Goal: Task Accomplishment & Management: Manage account settings

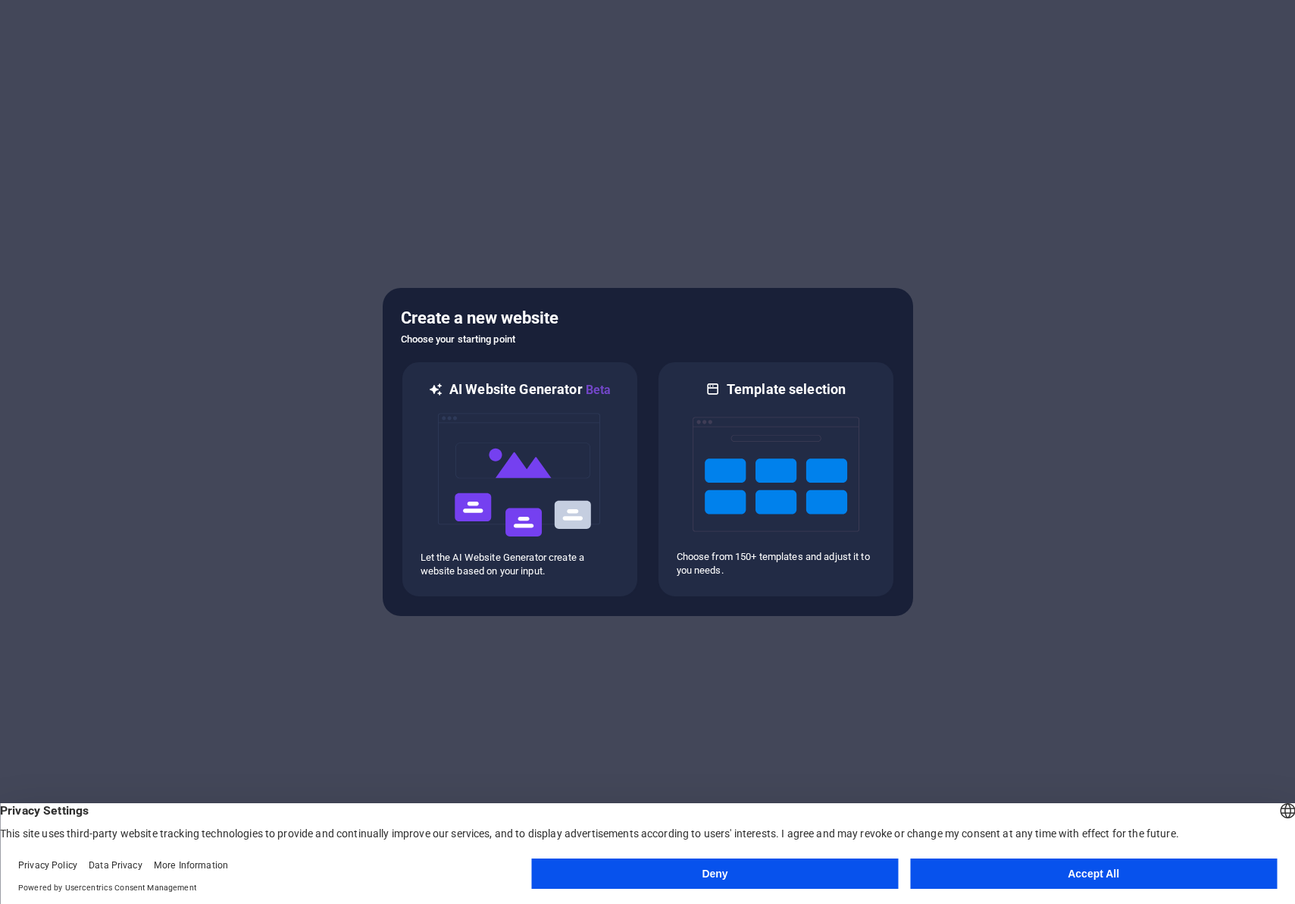
click at [962, 873] on button "Accept All" at bounding box center [1093, 874] width 367 height 30
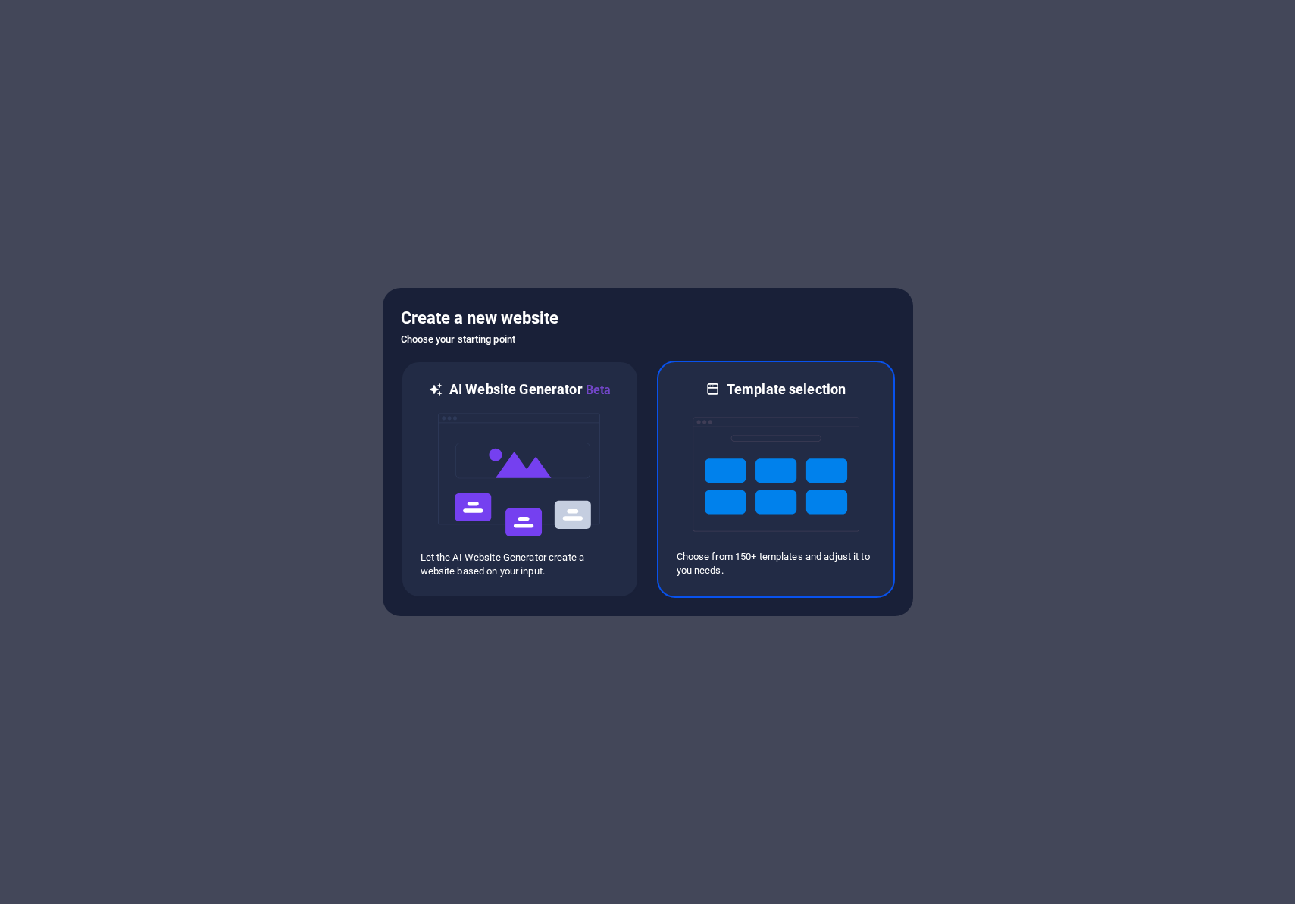
click at [861, 531] on div at bounding box center [776, 475] width 199 height 152
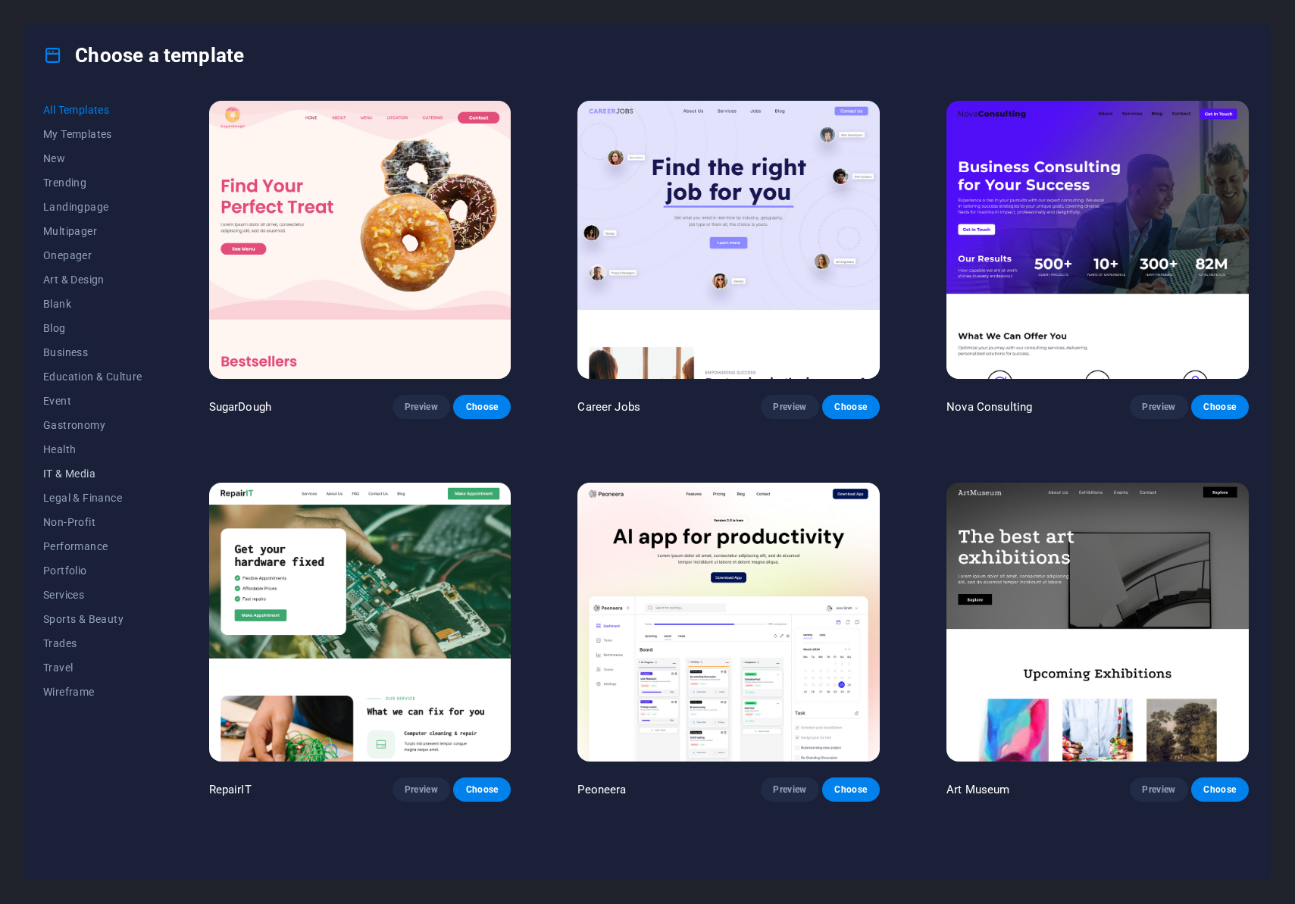
click at [77, 477] on span "IT & Media" at bounding box center [92, 474] width 99 height 12
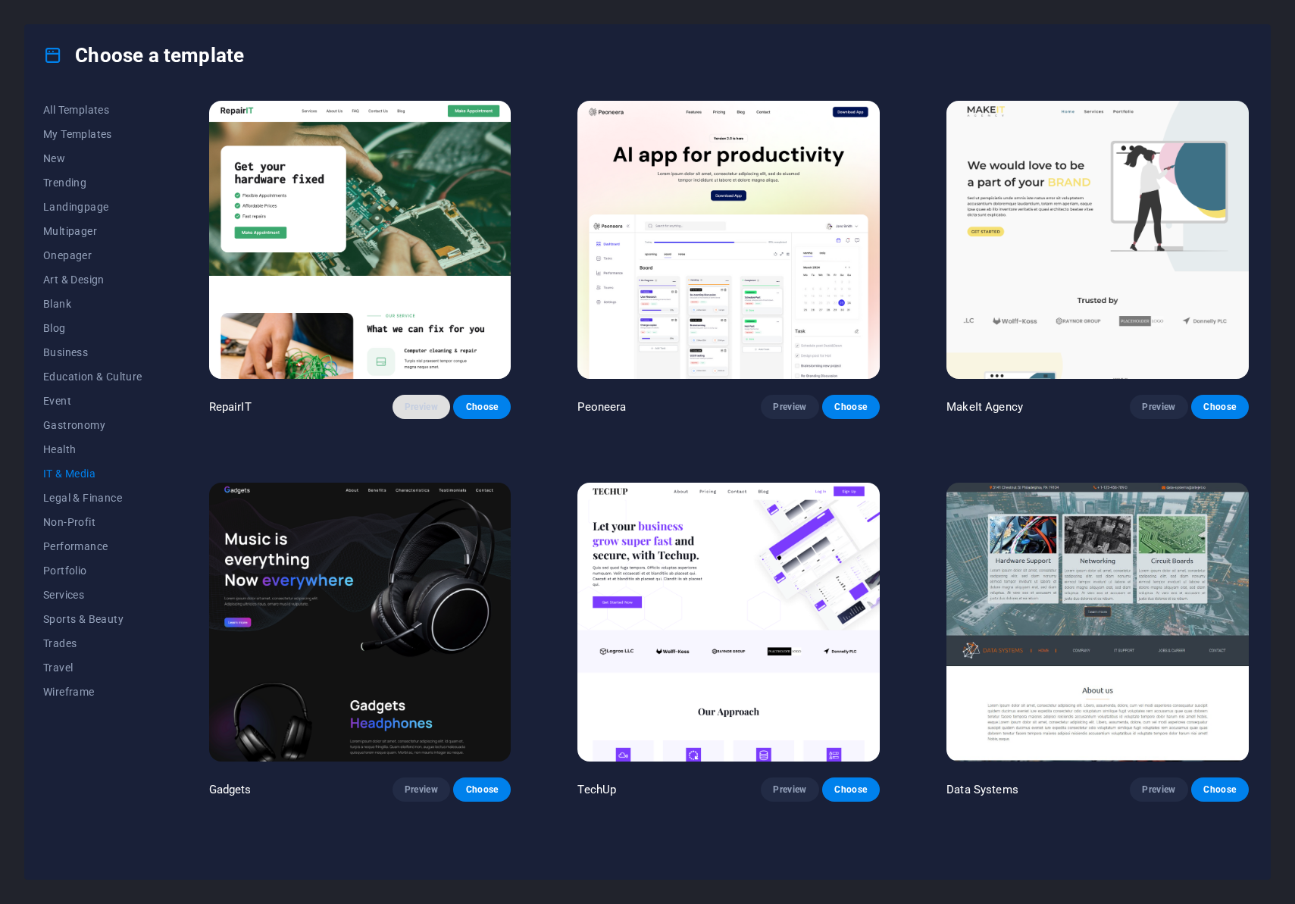
click at [437, 406] on span "Preview" at bounding box center [421, 407] width 33 height 12
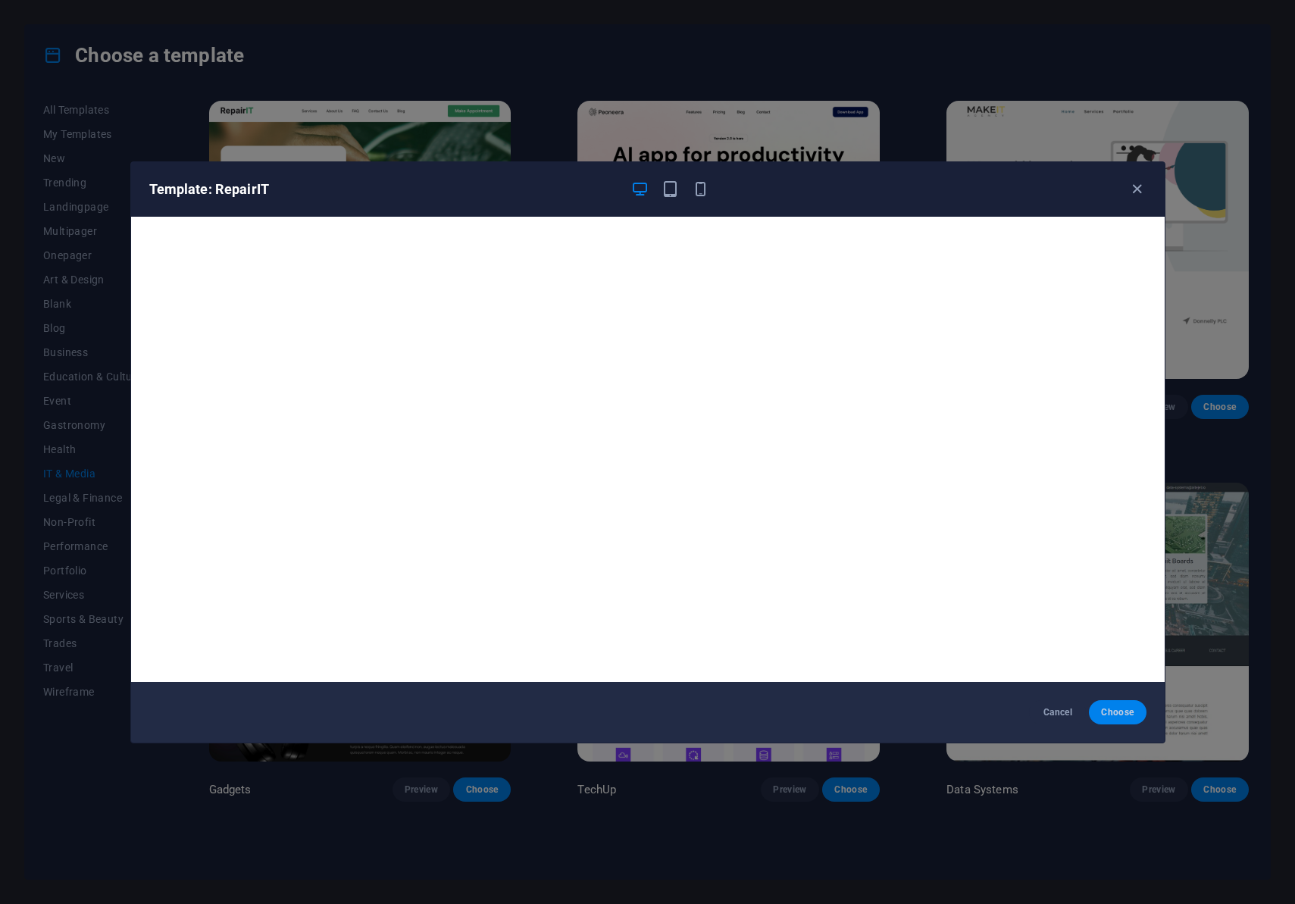
click at [1110, 713] on span "Choose" at bounding box center [1117, 712] width 33 height 12
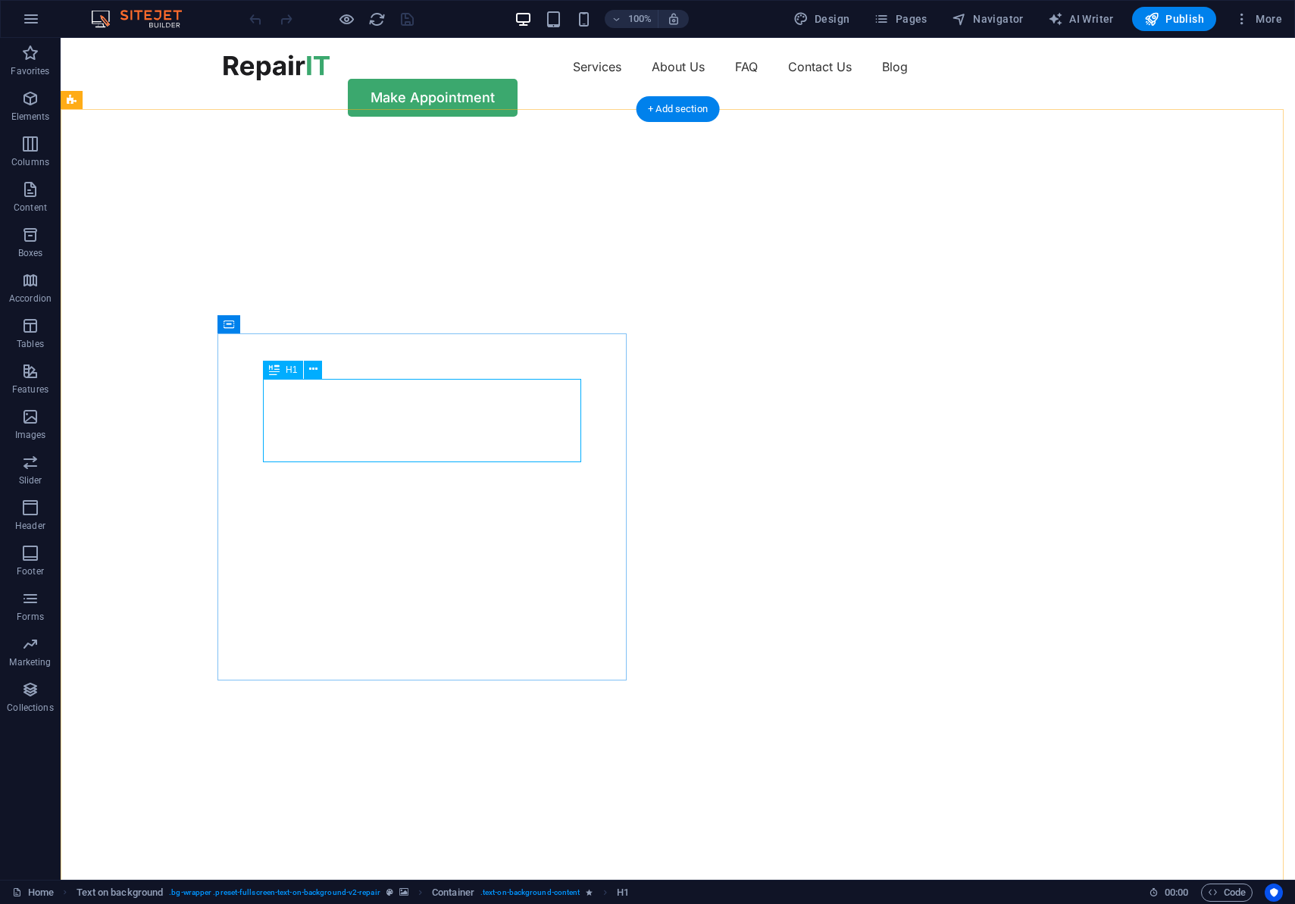
click at [83, 133] on img "1/2" at bounding box center [672, 133] width 1223 height 0
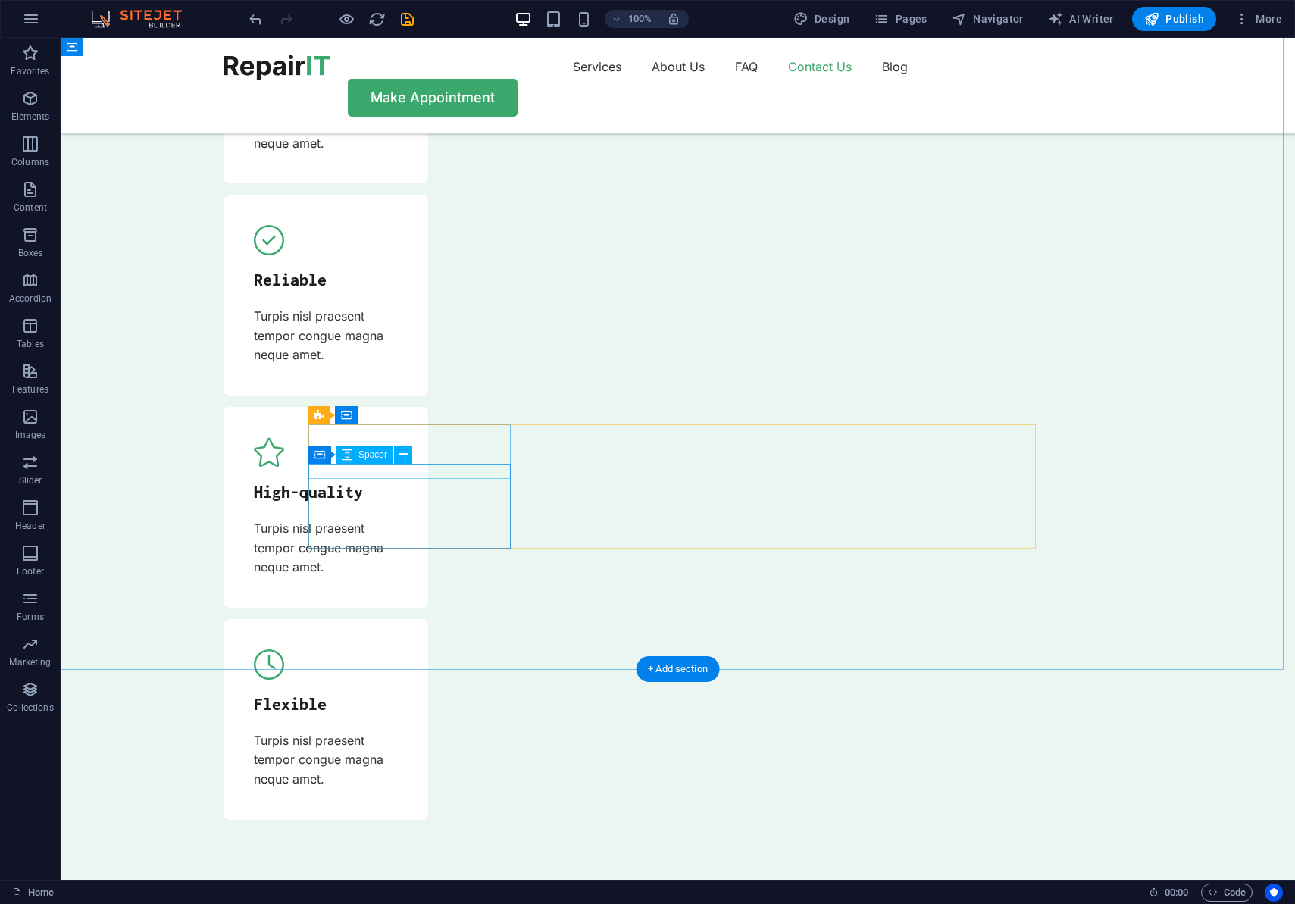
scroll to position [5105, 0]
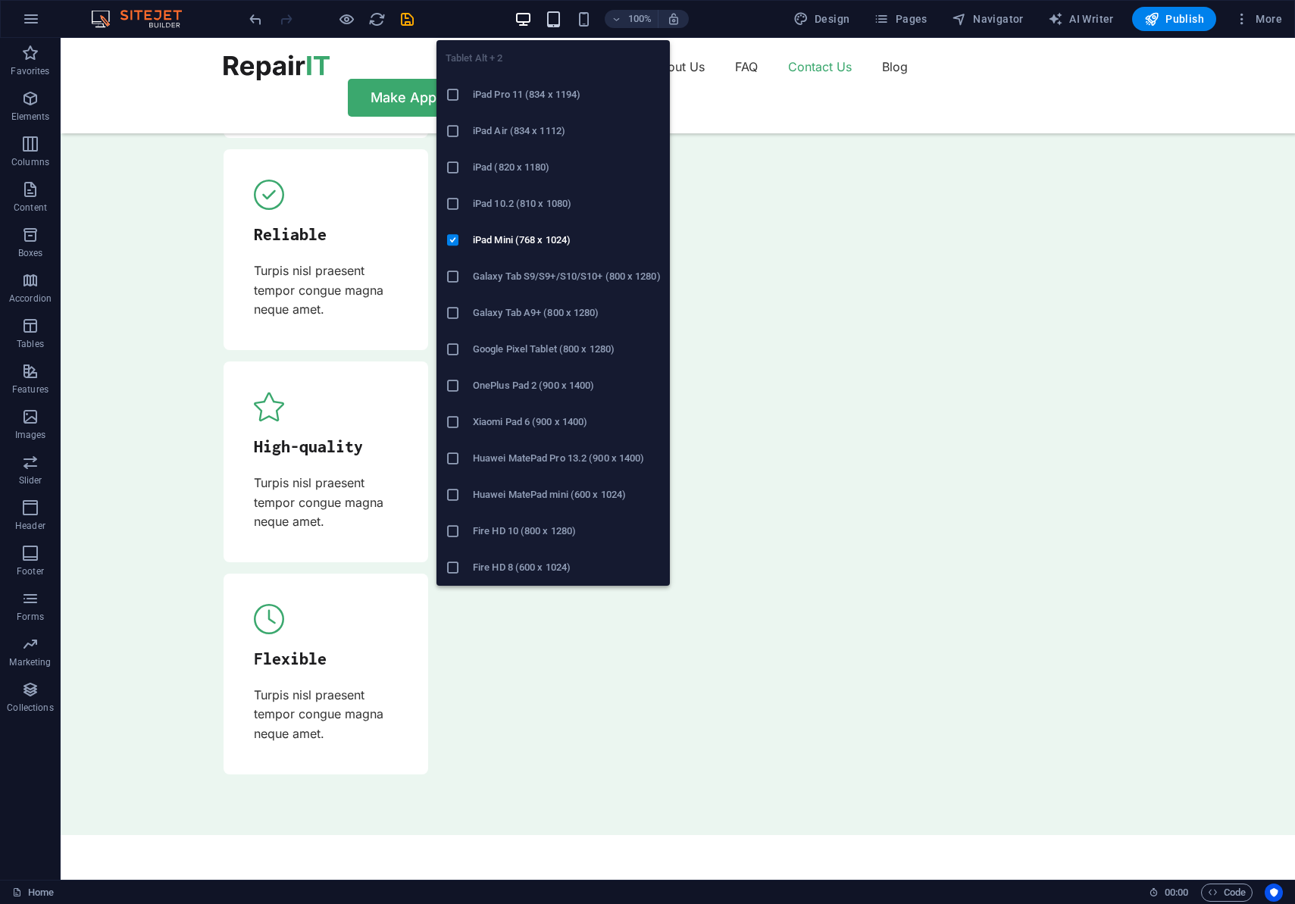
click at [556, 25] on icon "button" at bounding box center [553, 19] width 17 height 17
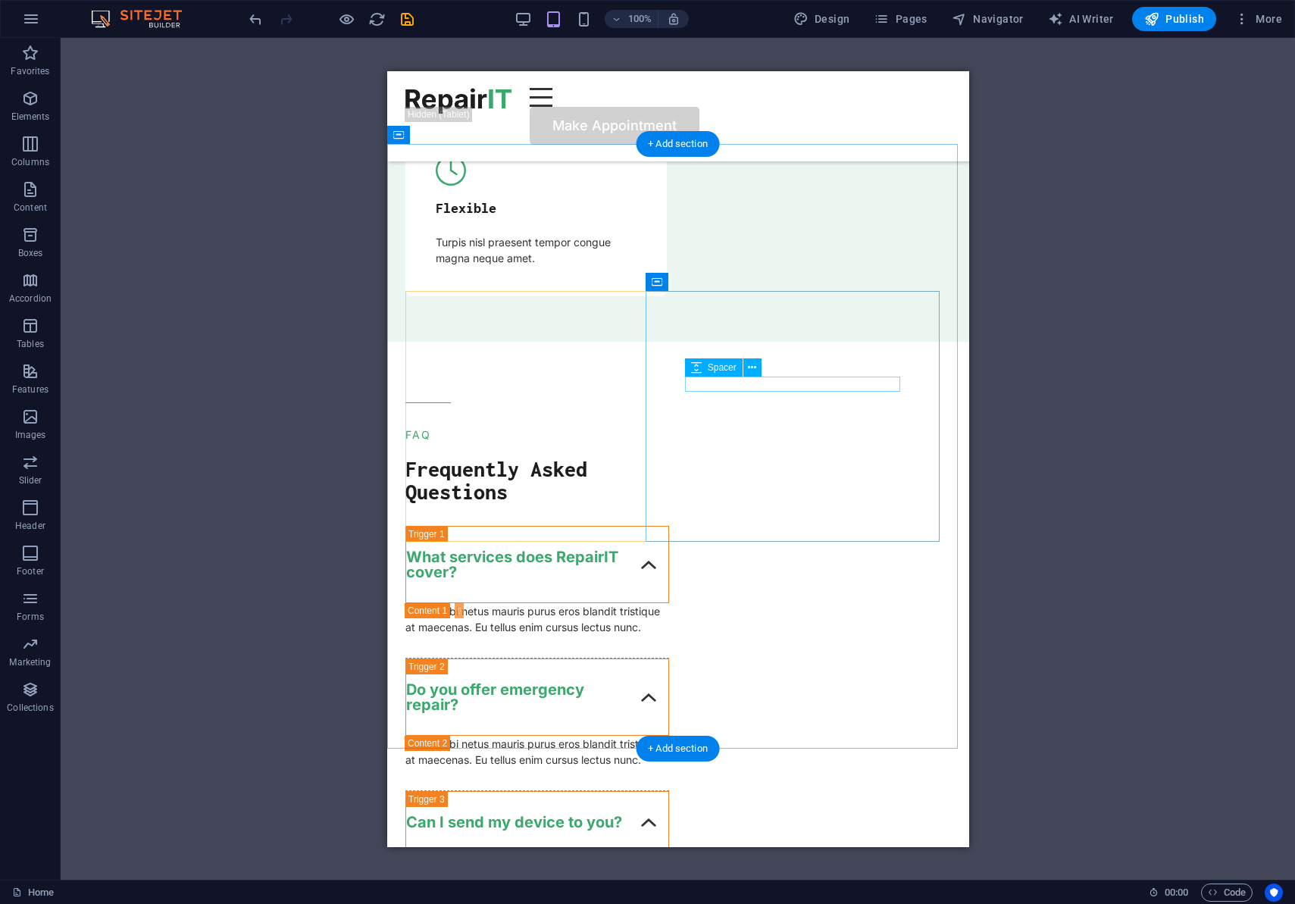
scroll to position [0, 0]
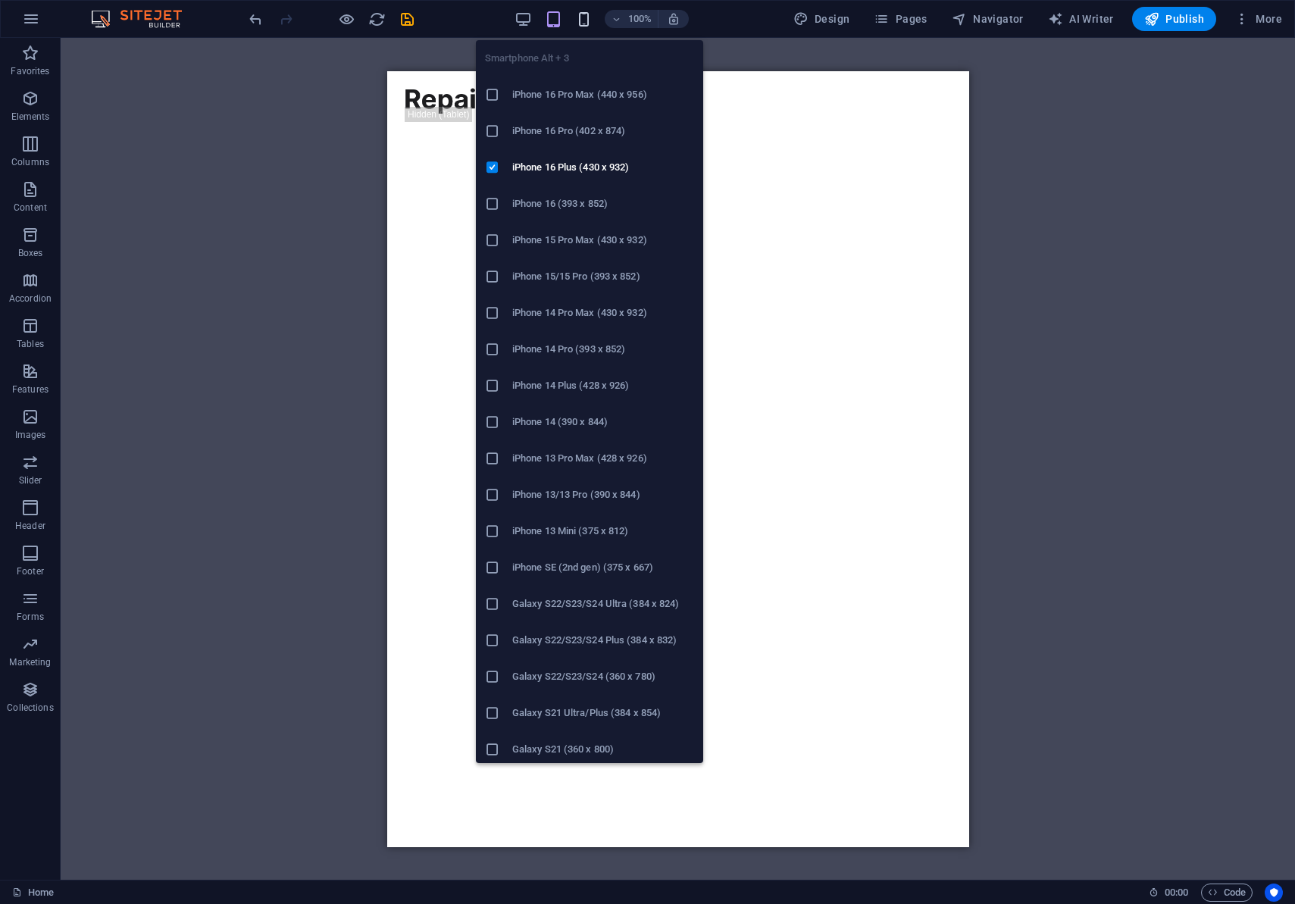
click at [593, 20] on icon "button" at bounding box center [583, 19] width 17 height 17
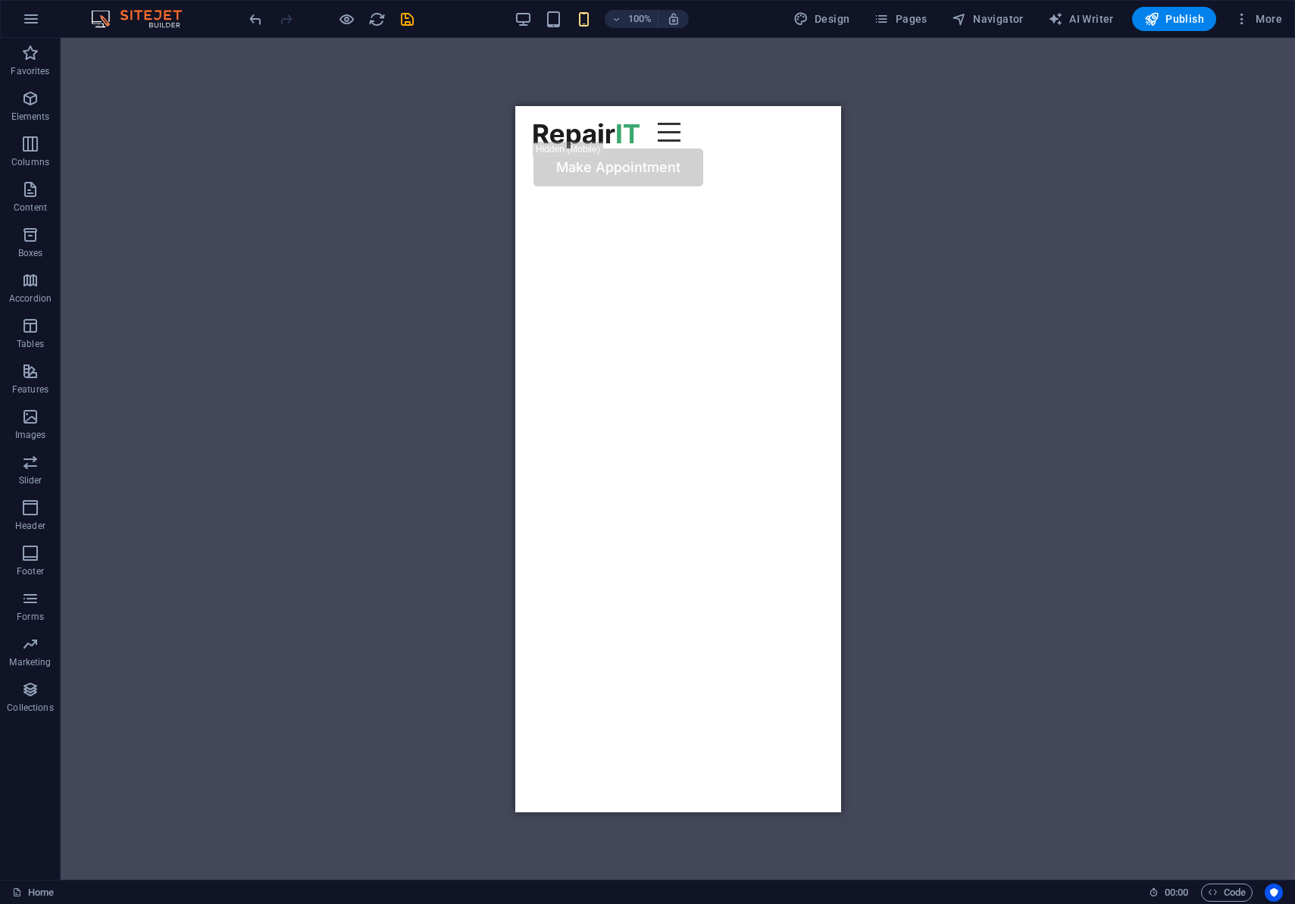
click at [527, 29] on div "100%" at bounding box center [601, 19] width 175 height 24
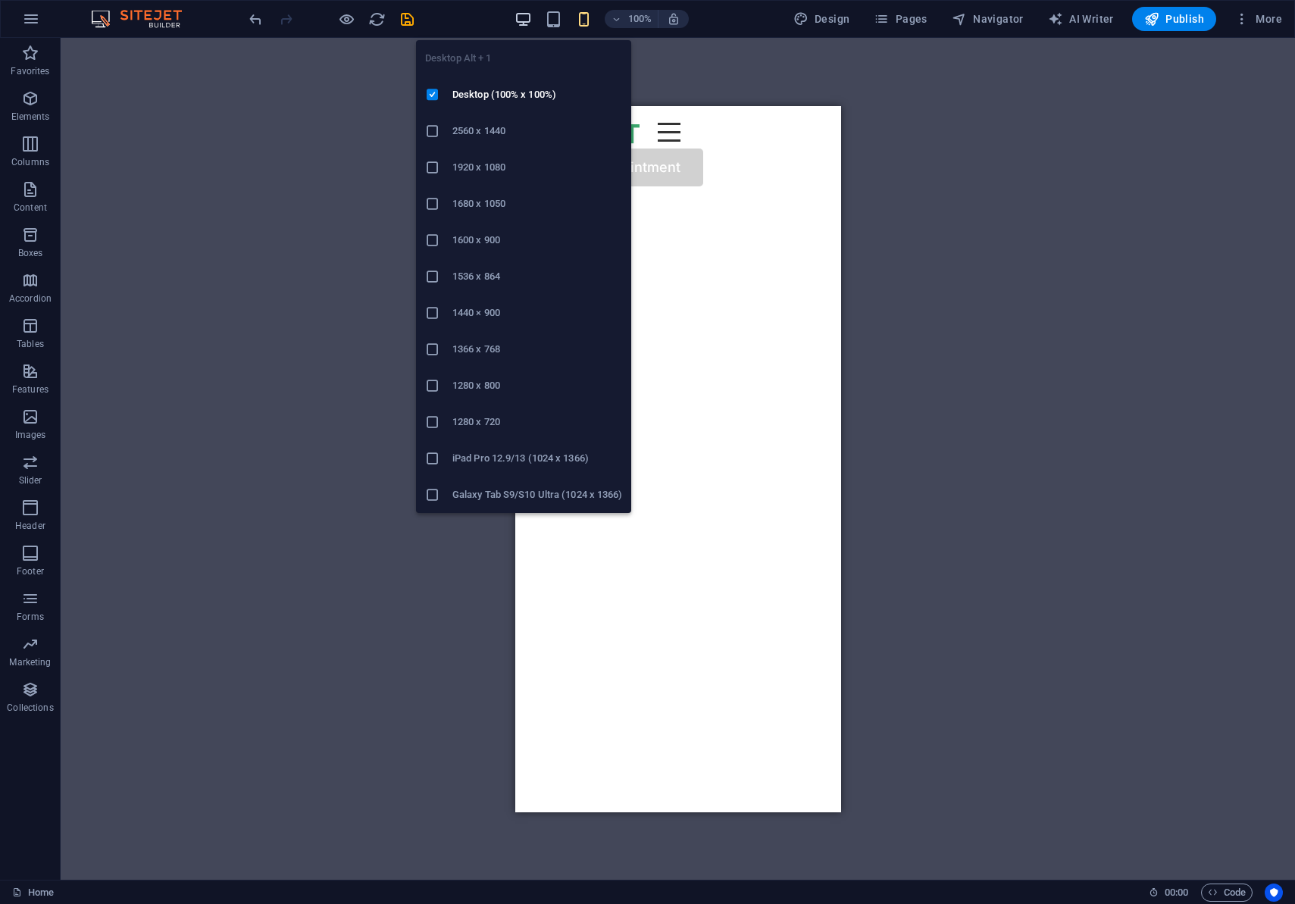
click at [527, 24] on icon "button" at bounding box center [523, 19] width 17 height 17
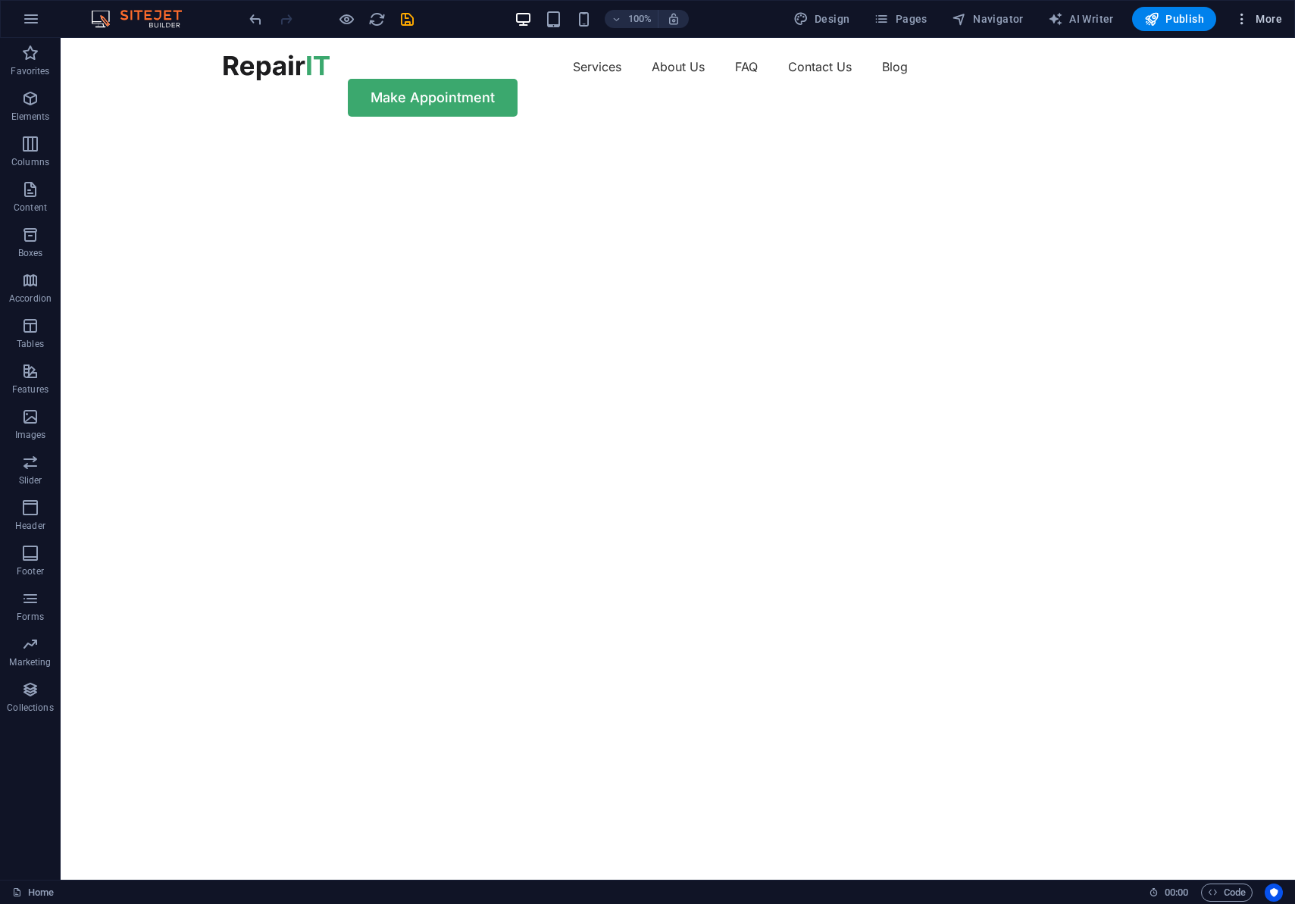
click at [1265, 23] on span "More" at bounding box center [1259, 18] width 48 height 15
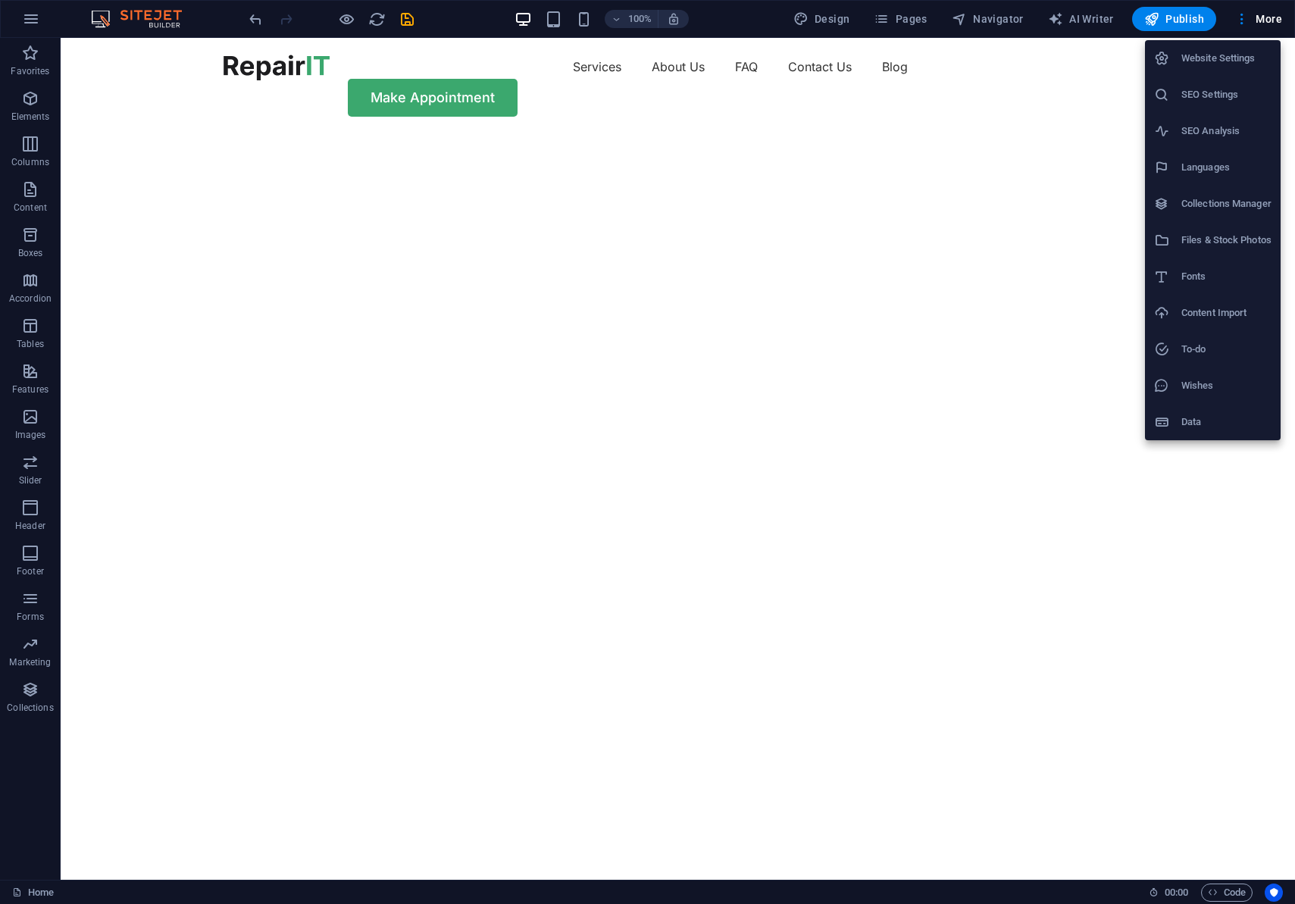
click at [1217, 161] on h6 "Languages" at bounding box center [1227, 167] width 90 height 18
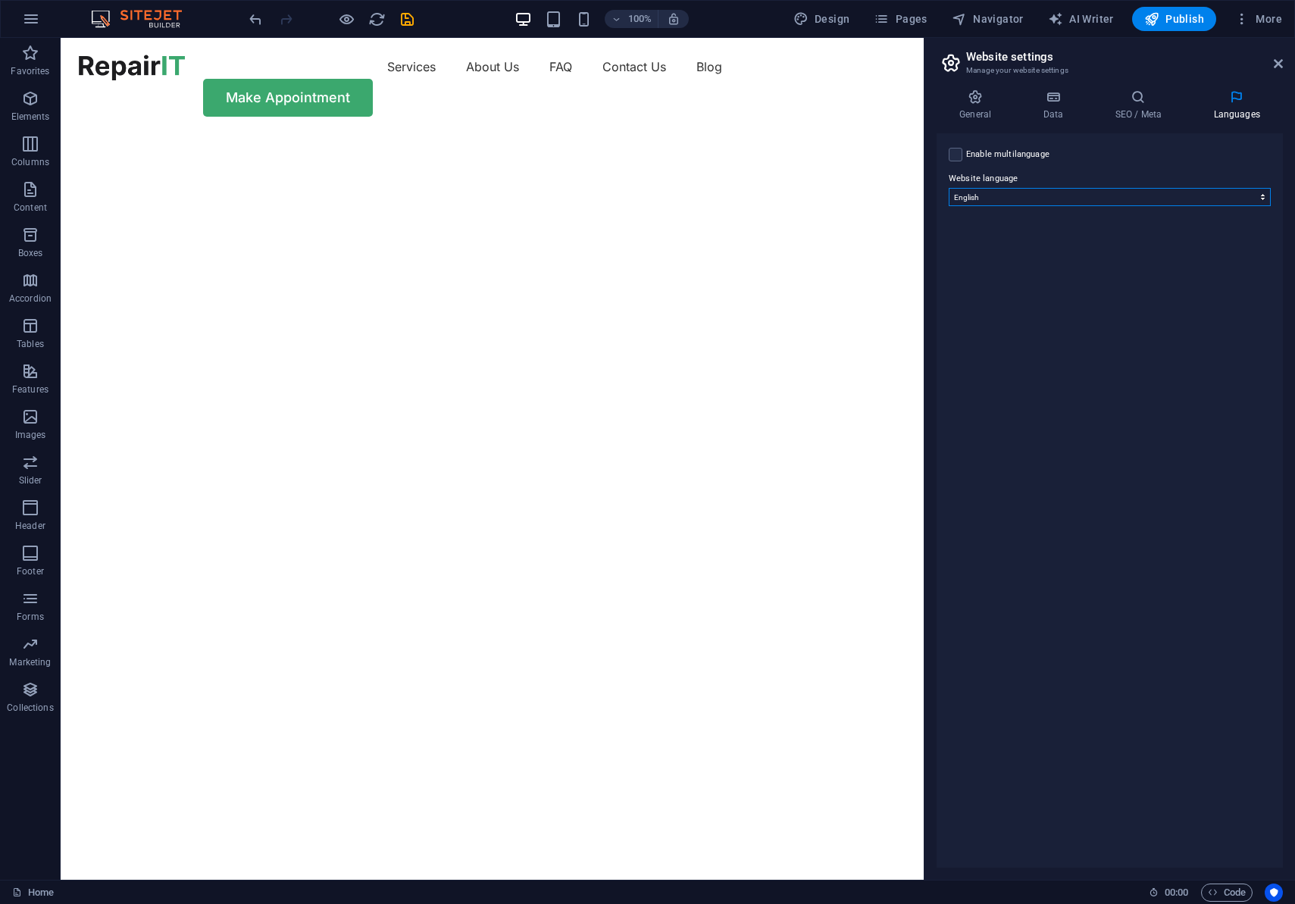
click at [1026, 204] on select "Abkhazian Afar Afrikaans Akan Albanian Amharic Arabic Aragonese Armenian Assame…" at bounding box center [1110, 197] width 322 height 18
select select "148"
click at [949, 188] on select "Abkhazian Afar Afrikaans Akan Albanian Amharic Arabic Aragonese Armenian Assame…" at bounding box center [1110, 197] width 322 height 18
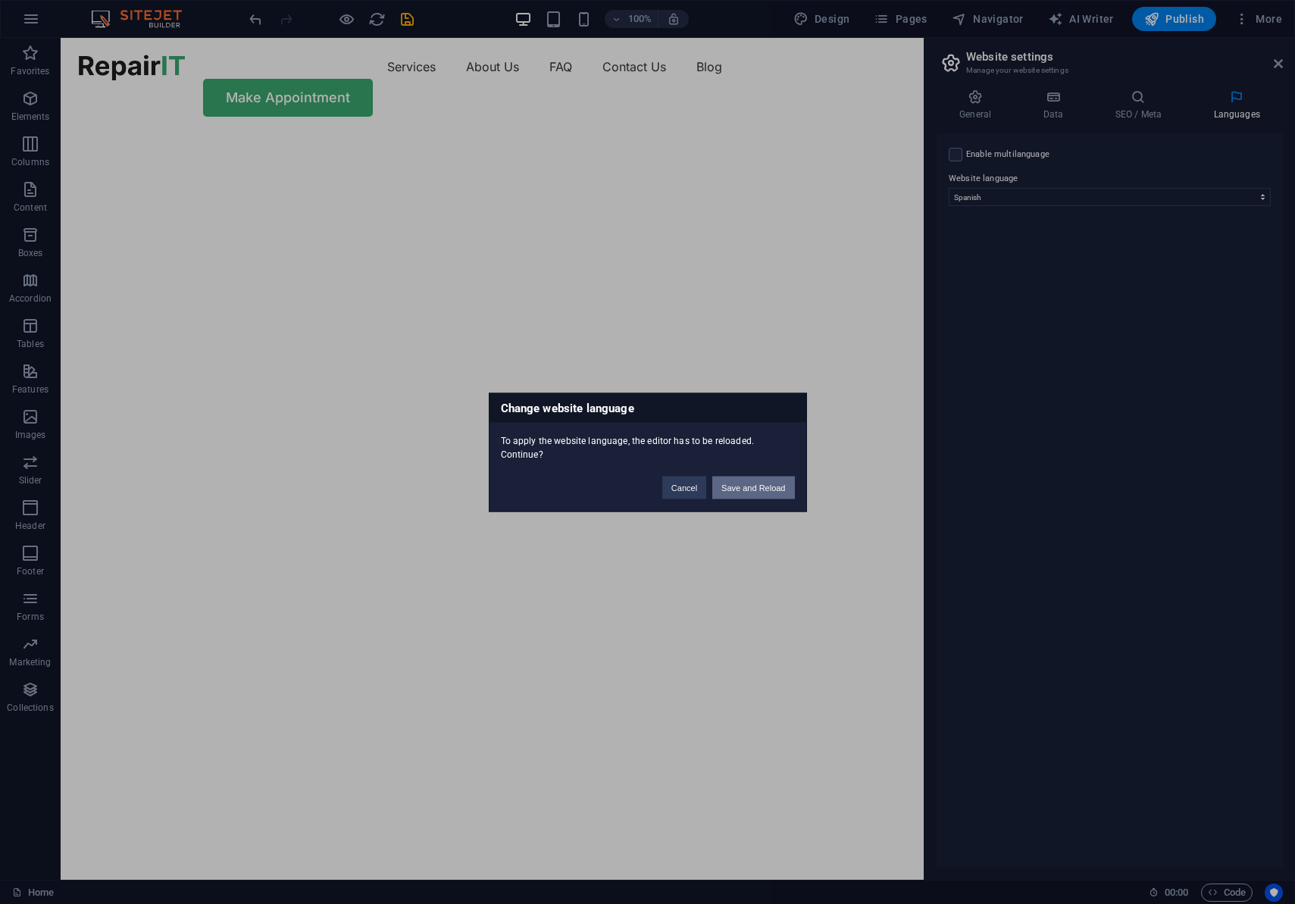
click at [737, 489] on button "Save and Reload" at bounding box center [754, 487] width 82 height 23
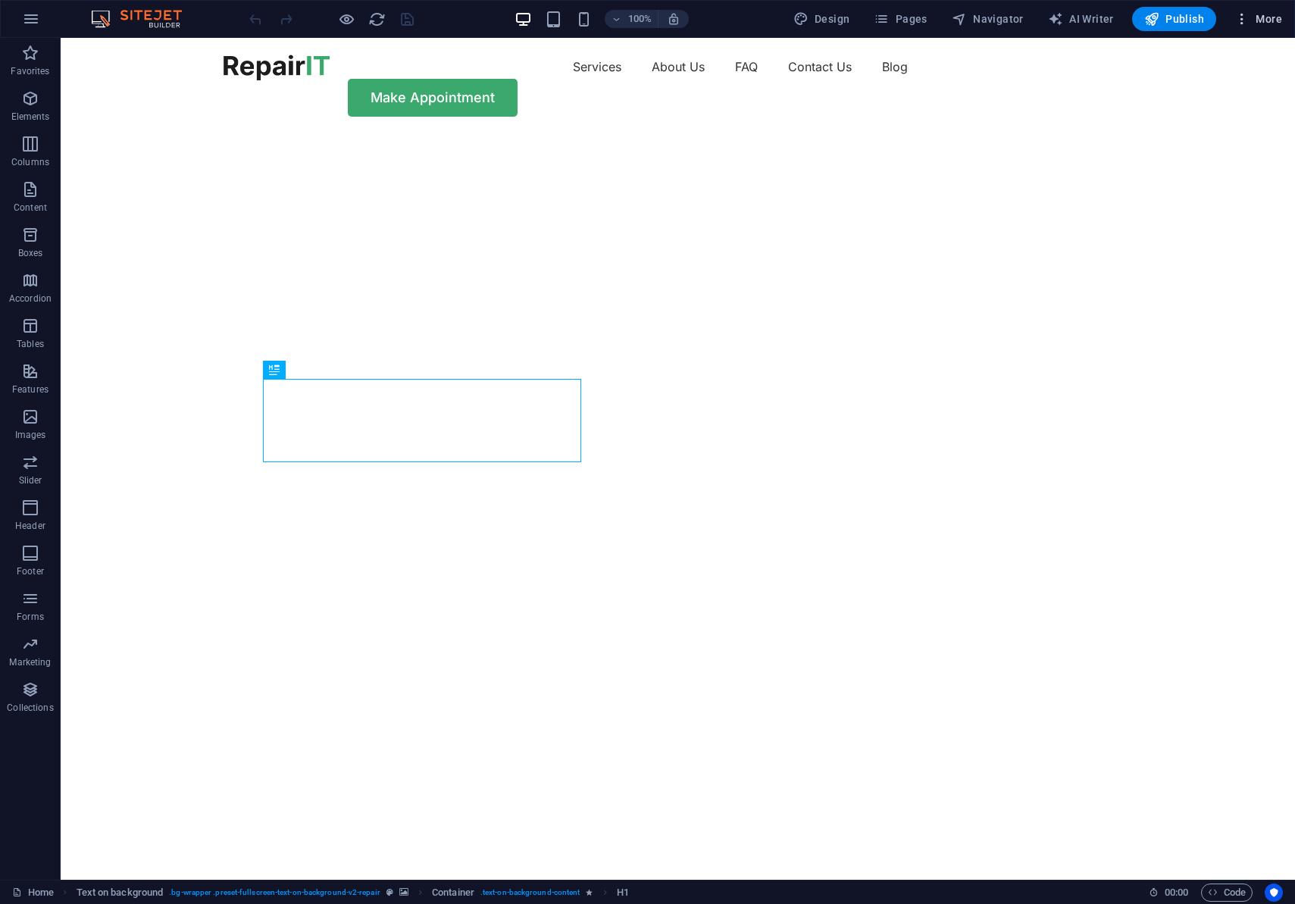
click at [1267, 23] on span "More" at bounding box center [1259, 18] width 48 height 15
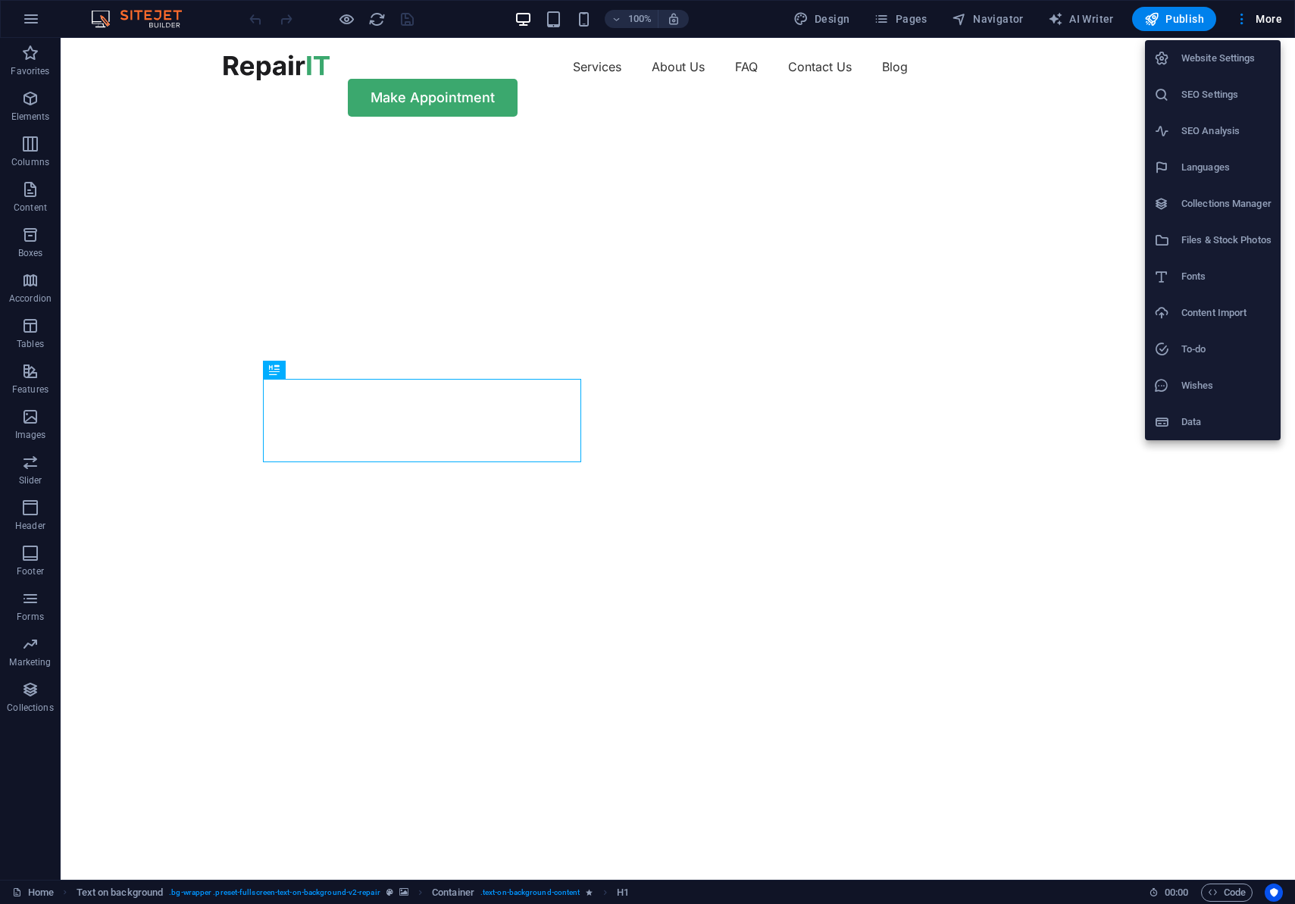
click at [1195, 173] on h6 "Languages" at bounding box center [1227, 167] width 90 height 18
select select "148"
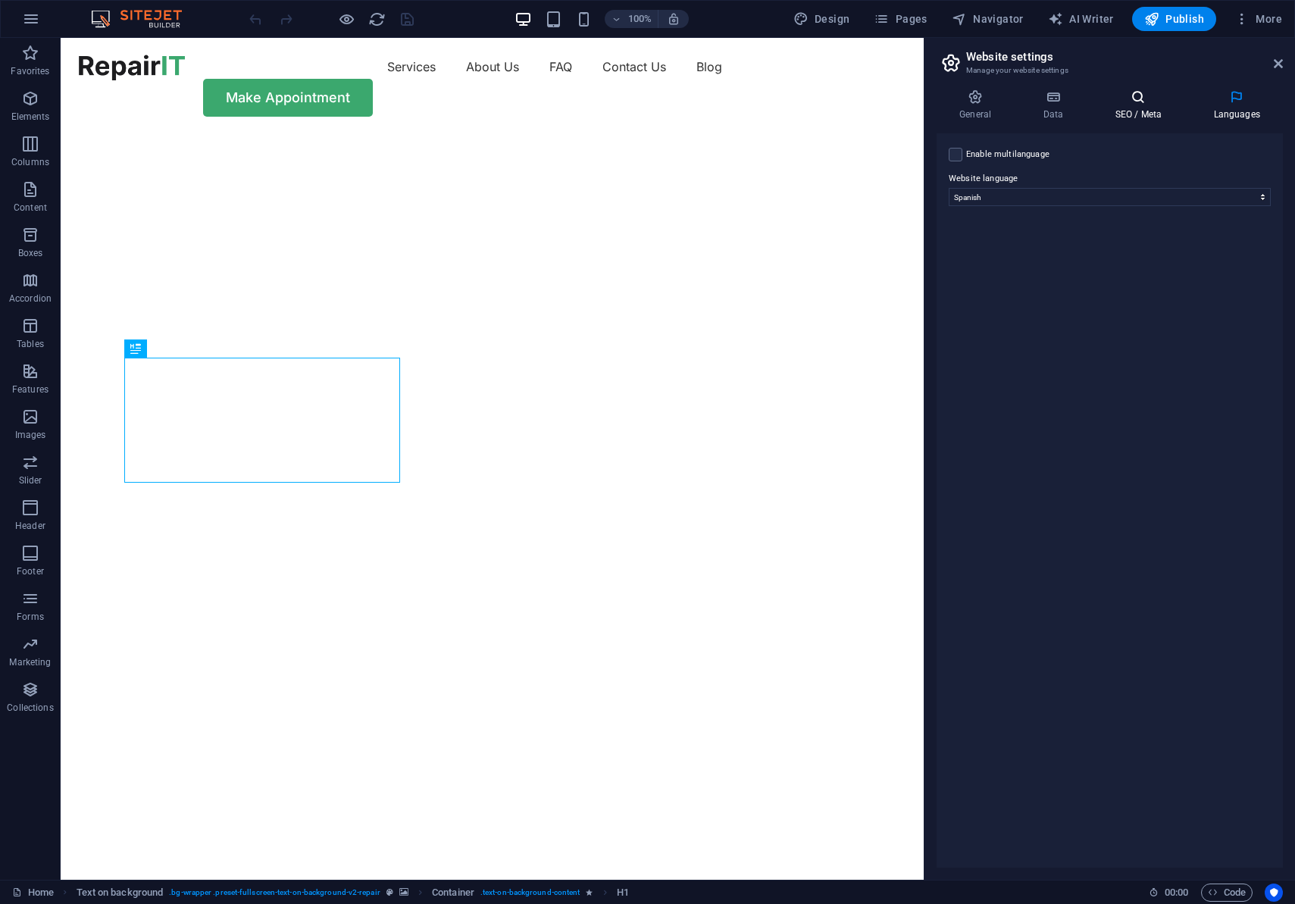
click at [1154, 114] on h4 "SEO / Meta" at bounding box center [1141, 105] width 99 height 32
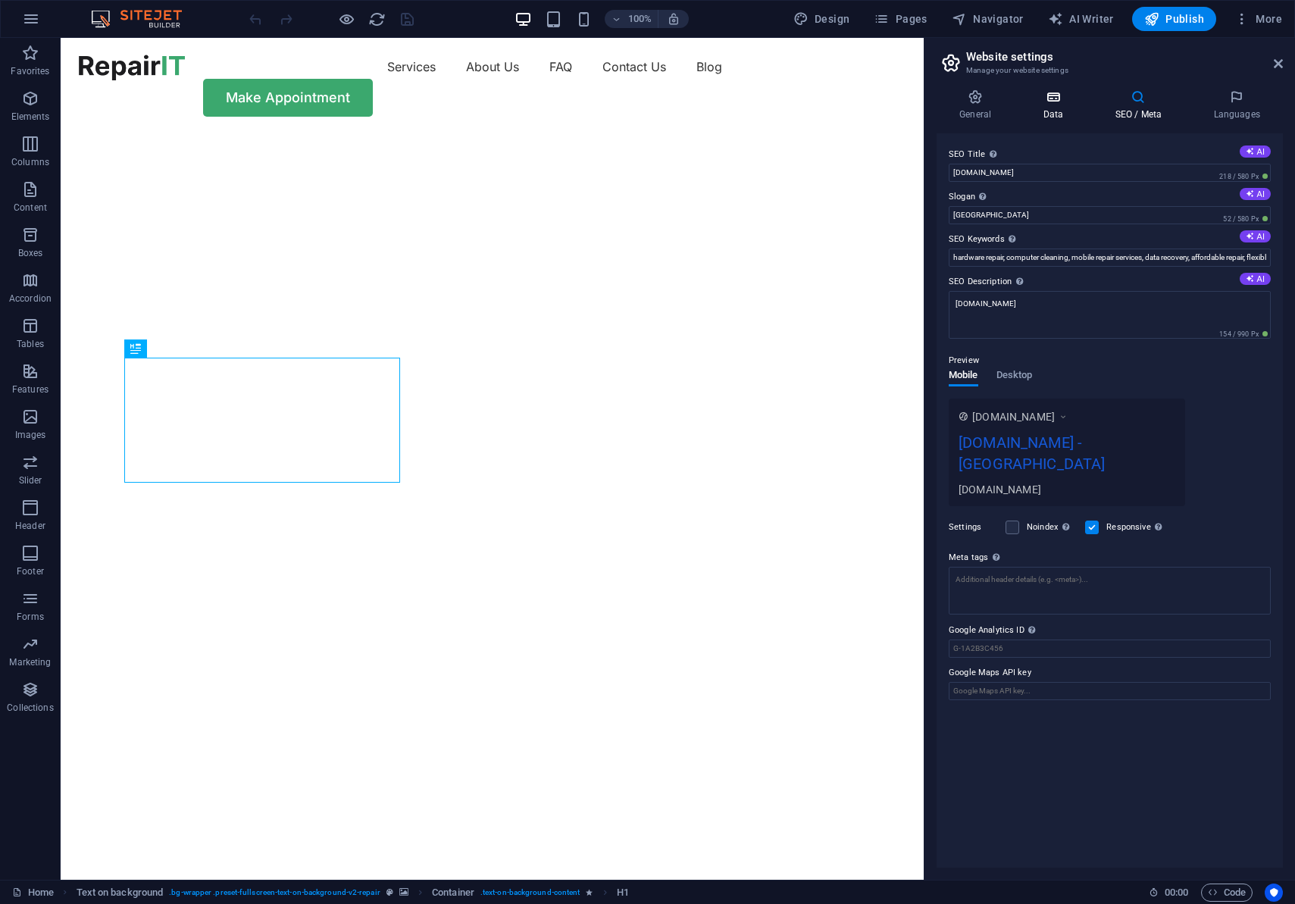
click at [1051, 111] on h4 "Data" at bounding box center [1056, 105] width 72 height 32
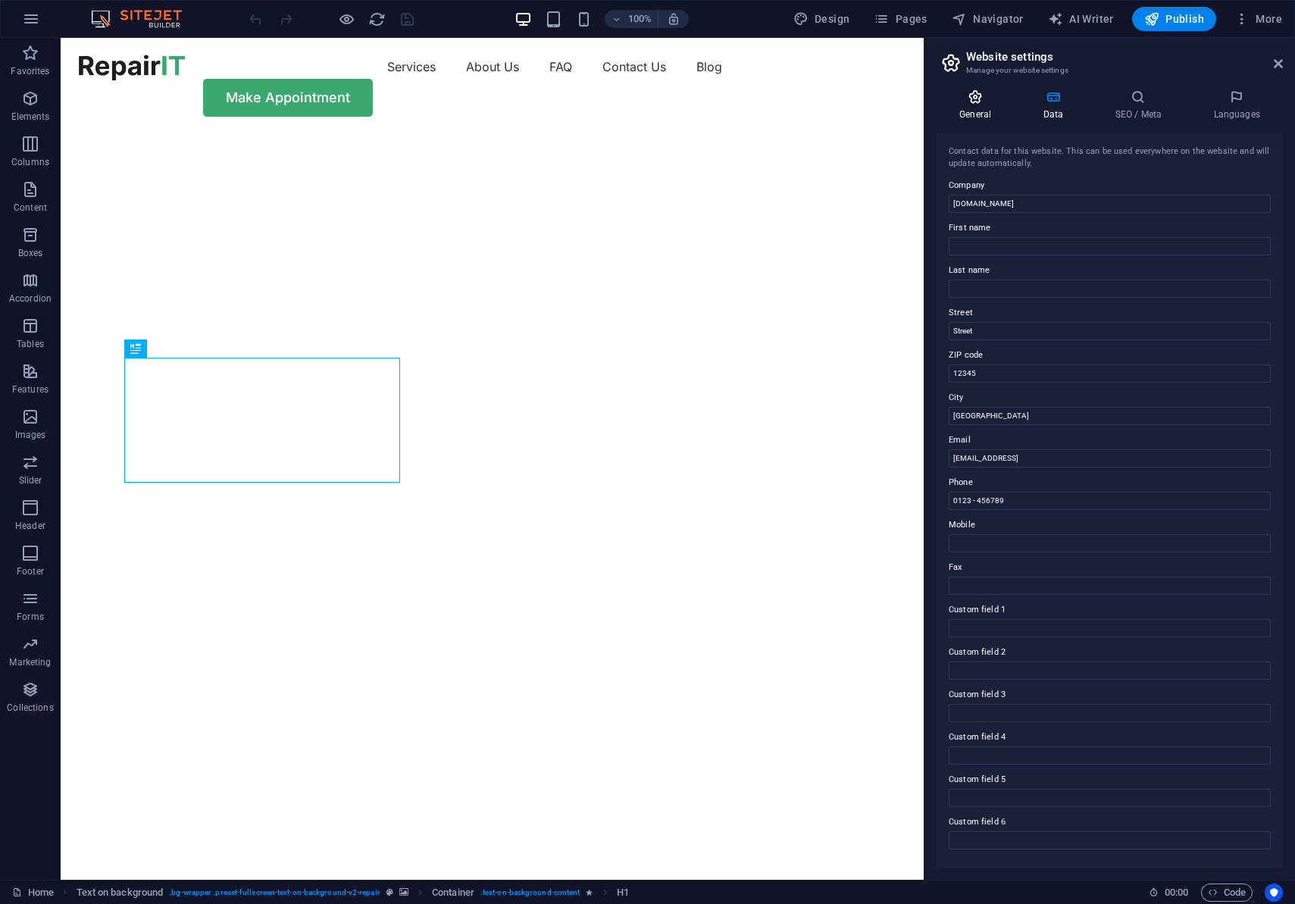
click at [987, 117] on h4 "General" at bounding box center [978, 105] width 83 height 32
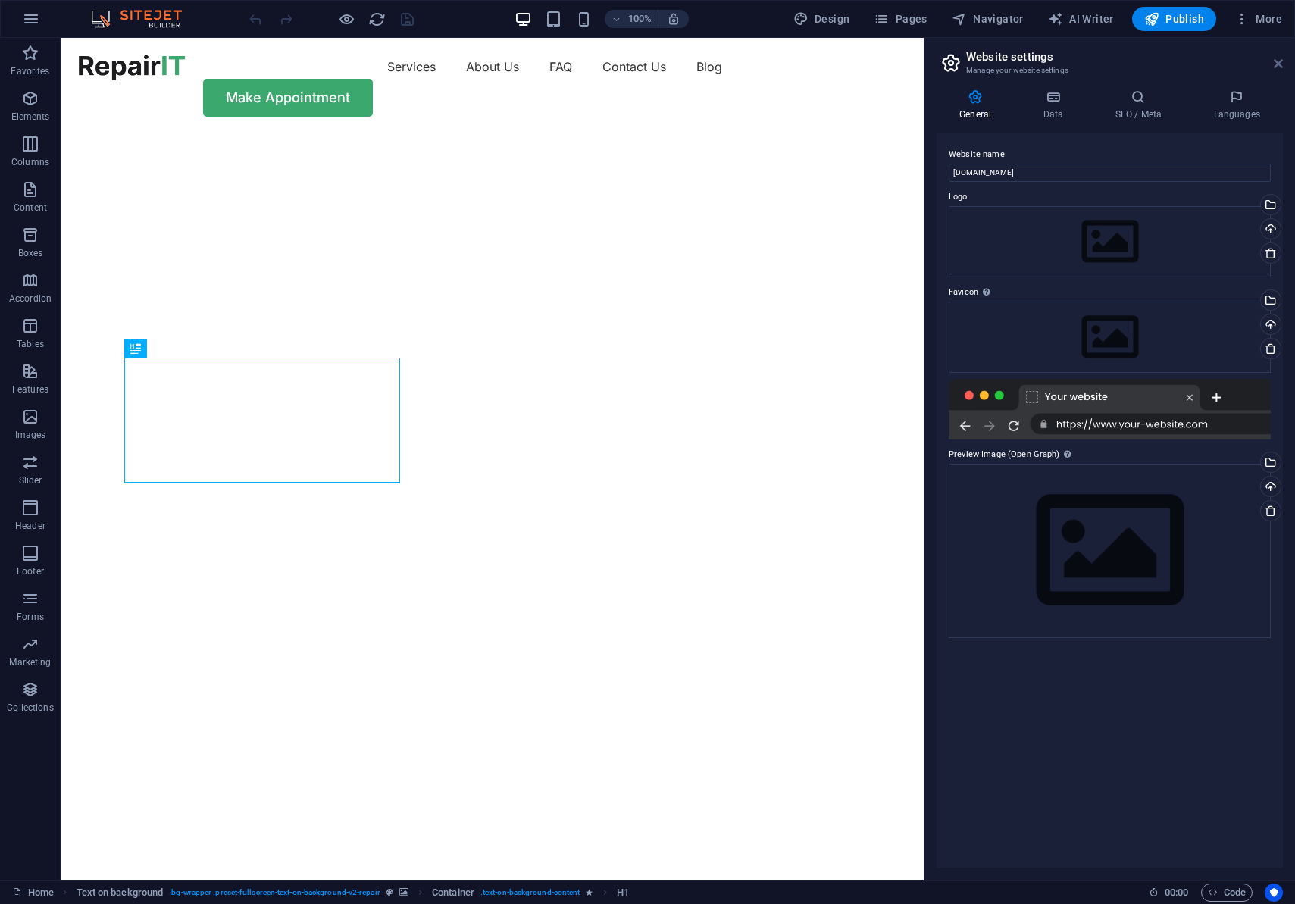
click at [1283, 65] on icon at bounding box center [1278, 64] width 9 height 12
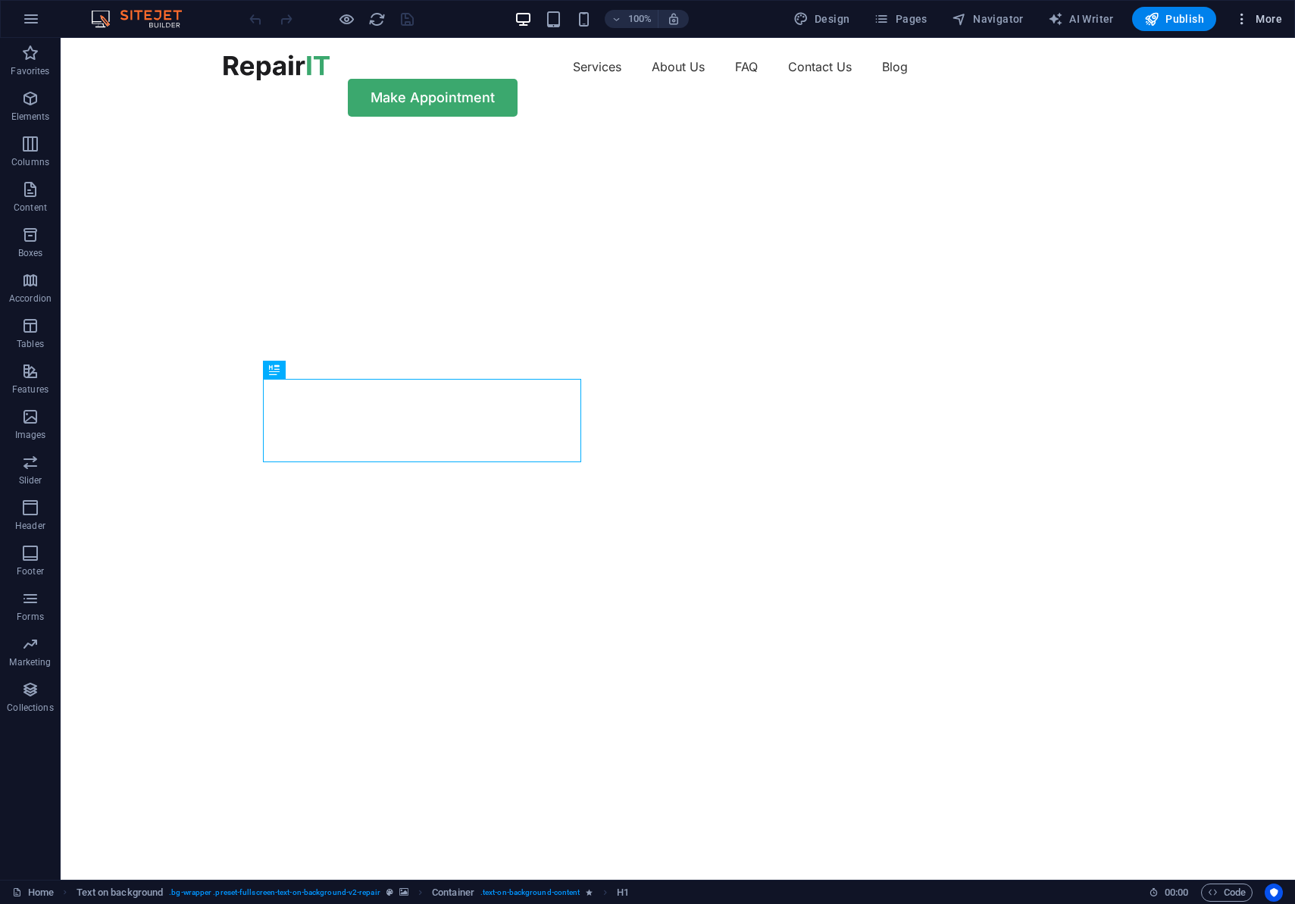
click at [1263, 30] on button "More" at bounding box center [1259, 19] width 60 height 24
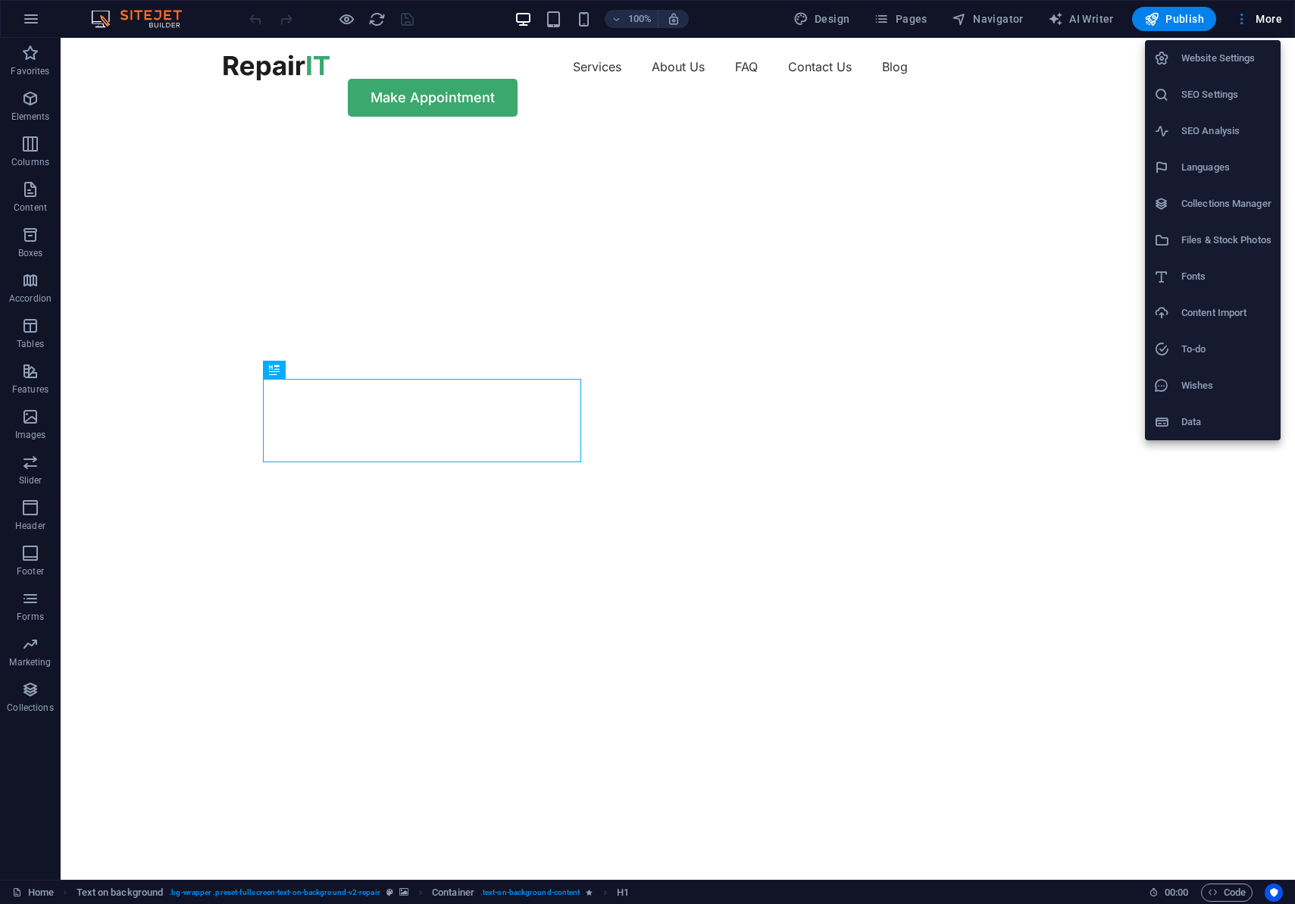
click at [891, 388] on div at bounding box center [647, 452] width 1295 height 904
